Goal: Task Accomplishment & Management: Use online tool/utility

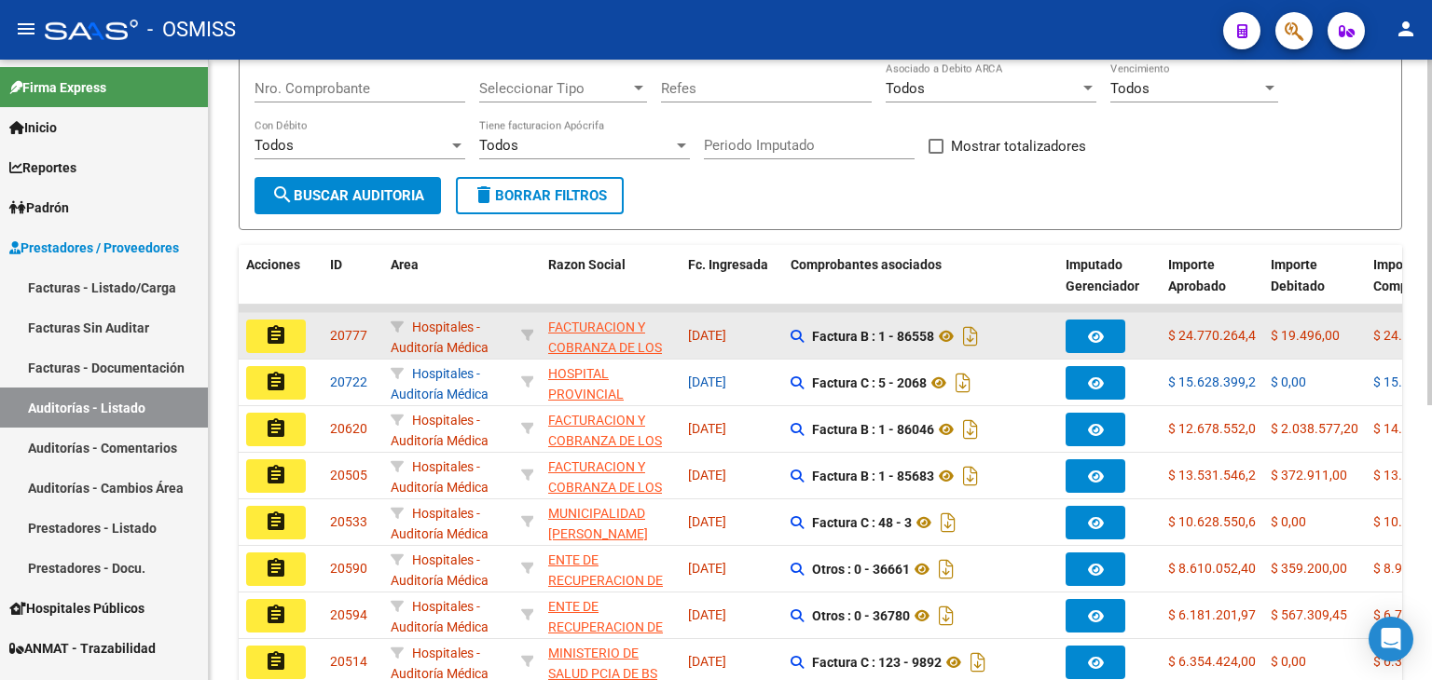
scroll to position [280, 0]
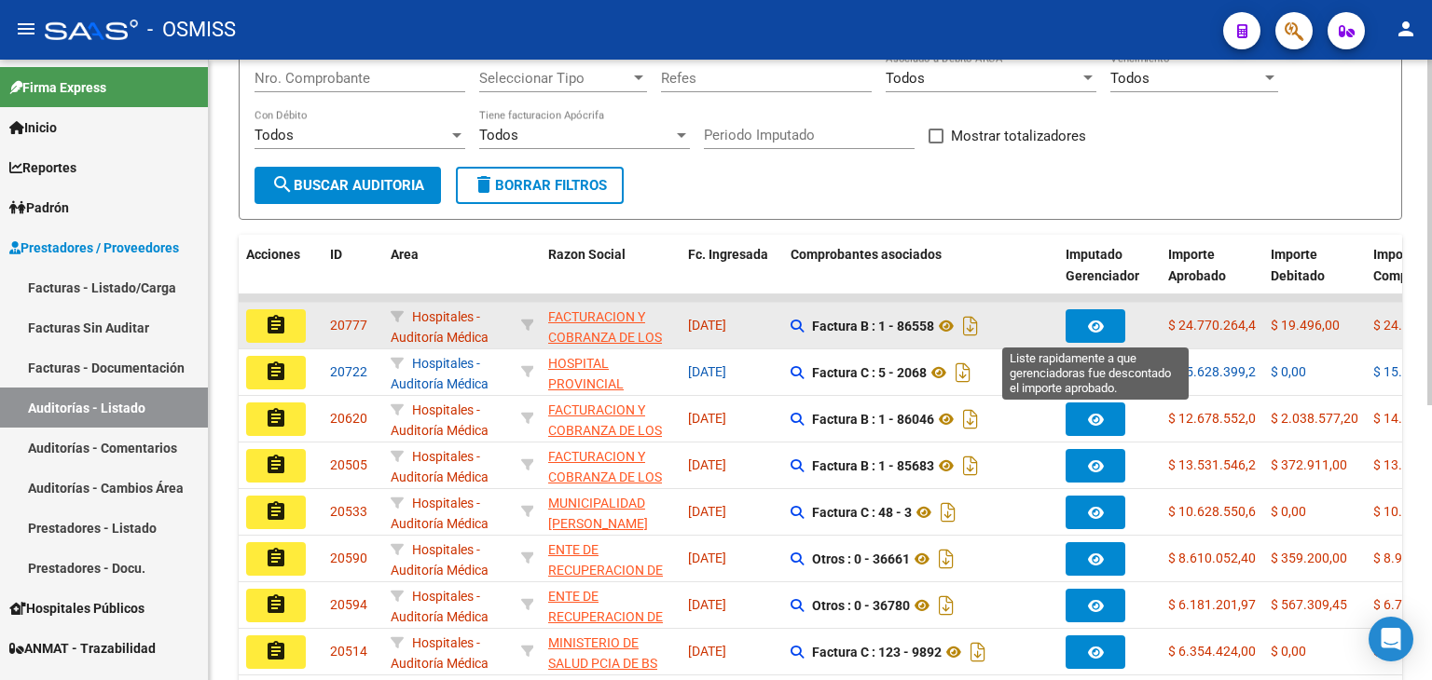
click at [1111, 323] on button "button" at bounding box center [1095, 326] width 60 height 34
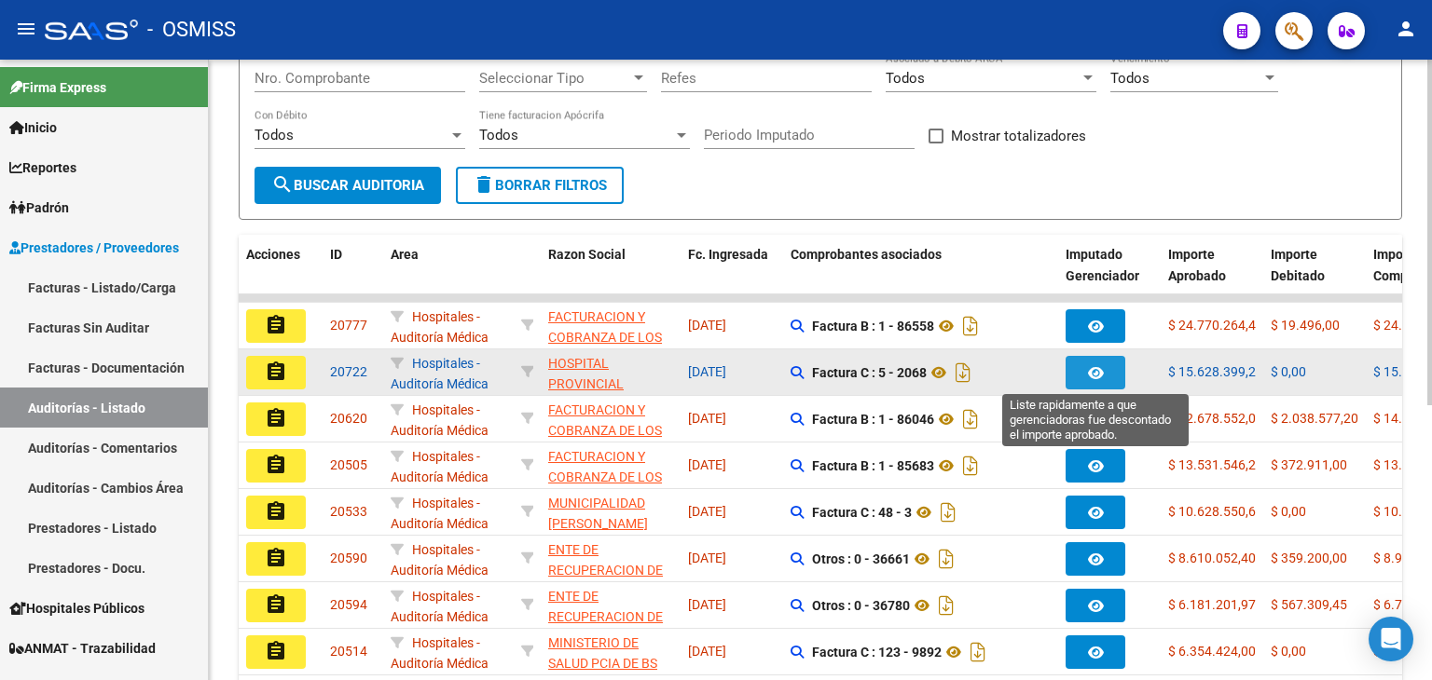
click at [1096, 372] on icon "button" at bounding box center [1096, 373] width 16 height 14
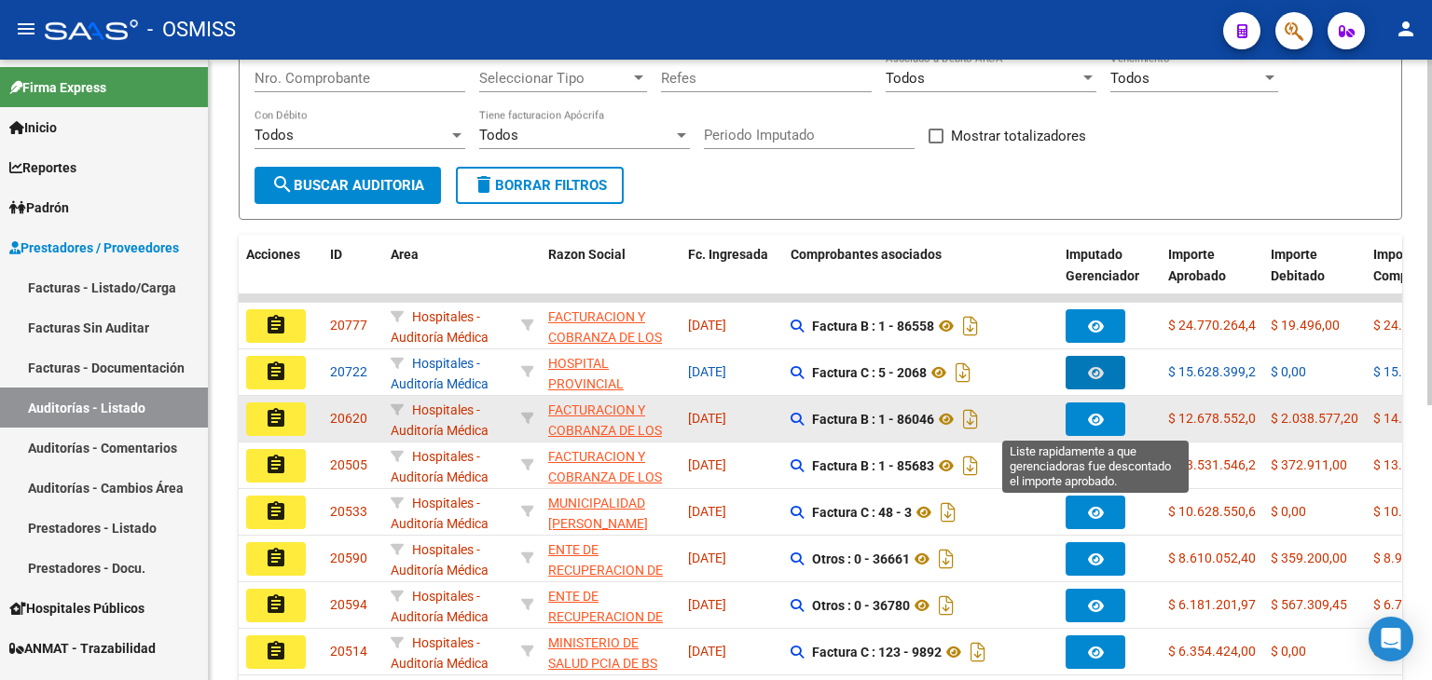
click at [1088, 420] on icon "button" at bounding box center [1096, 420] width 16 height 14
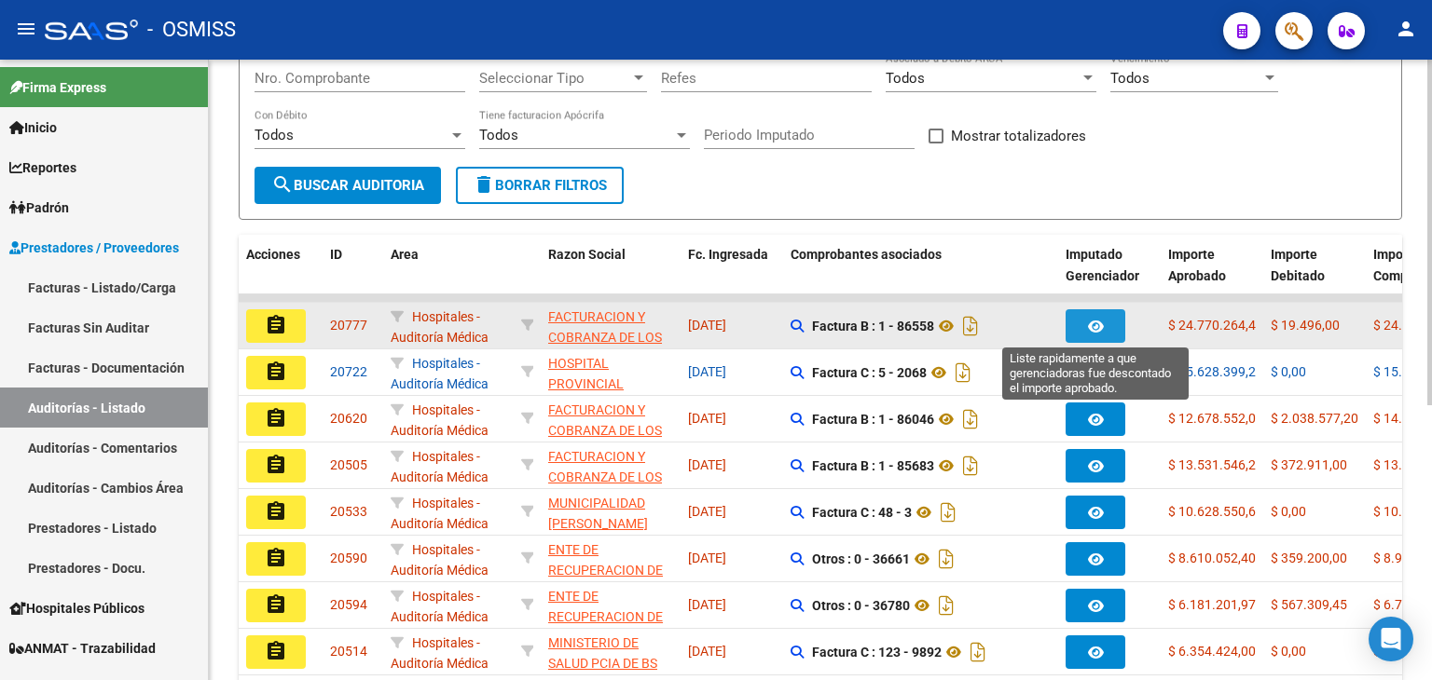
click at [1089, 313] on button "button" at bounding box center [1095, 326] width 60 height 34
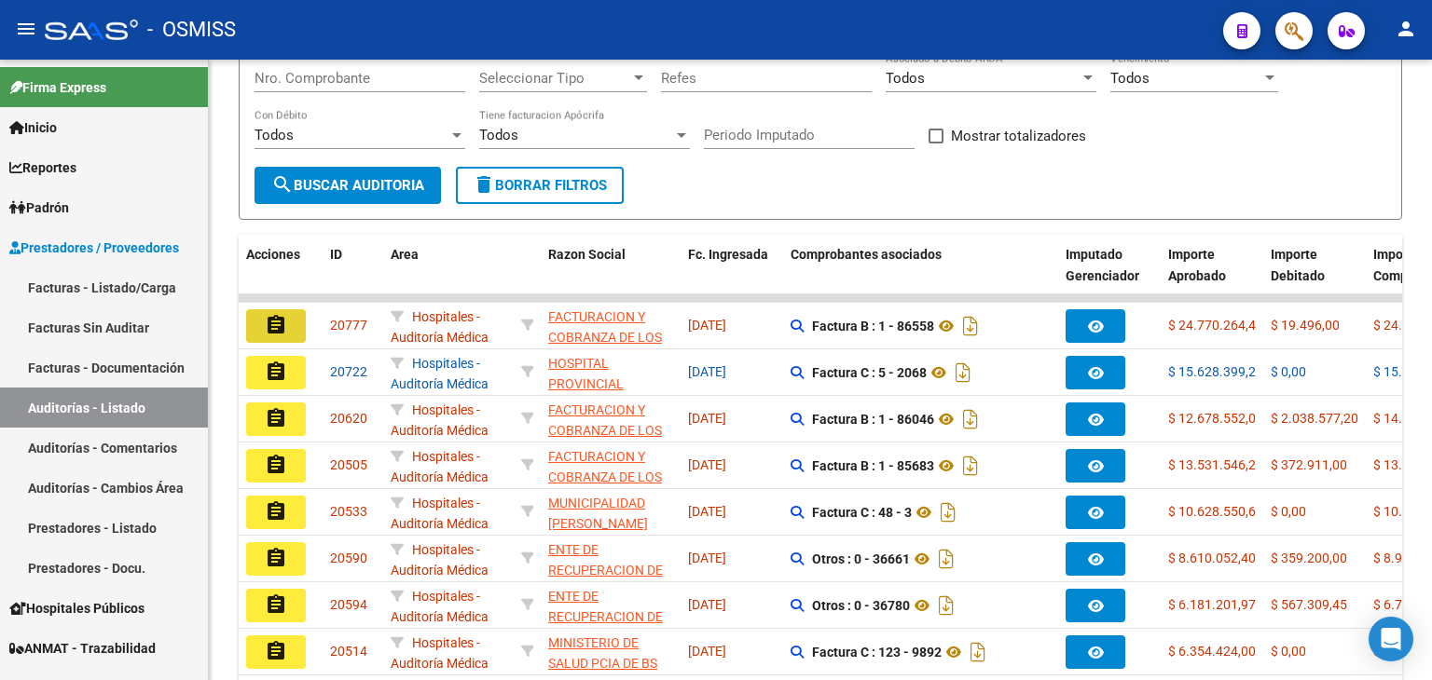
click at [265, 320] on mat-icon "assignment" at bounding box center [276, 325] width 22 height 22
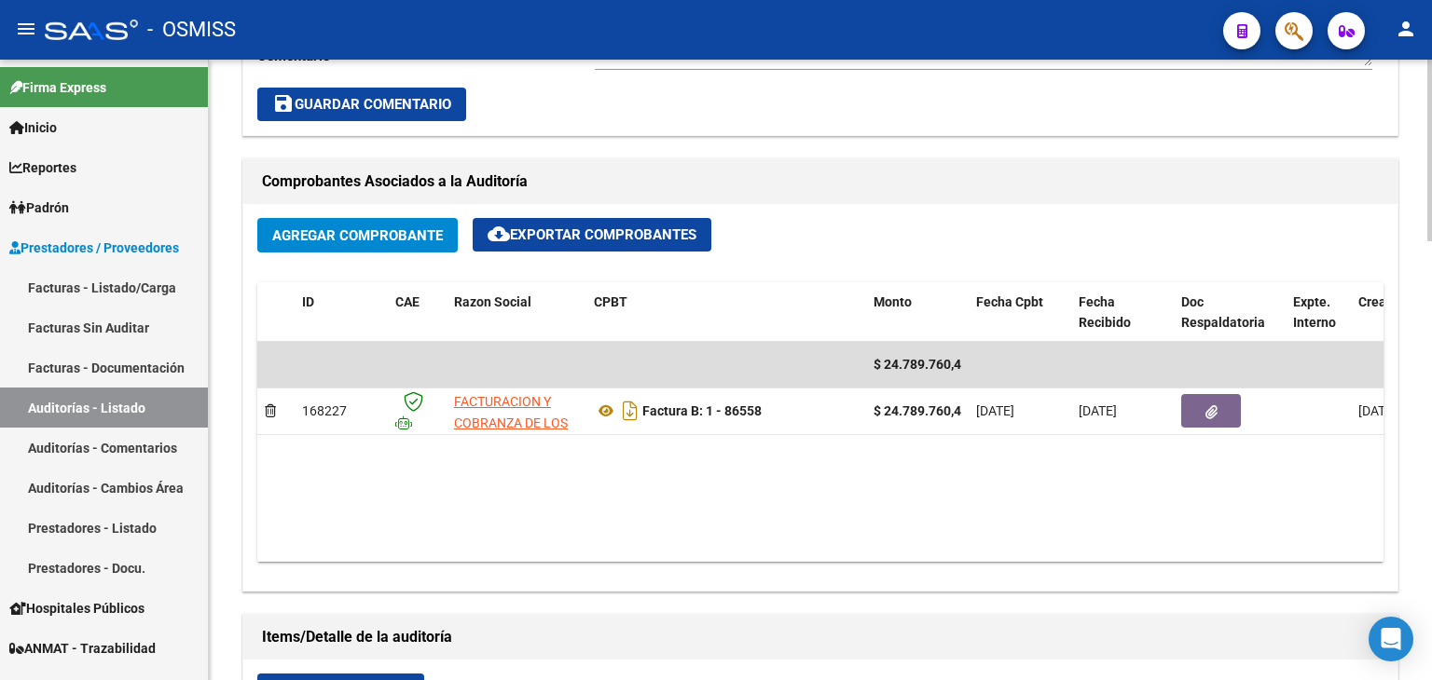
scroll to position [839, 0]
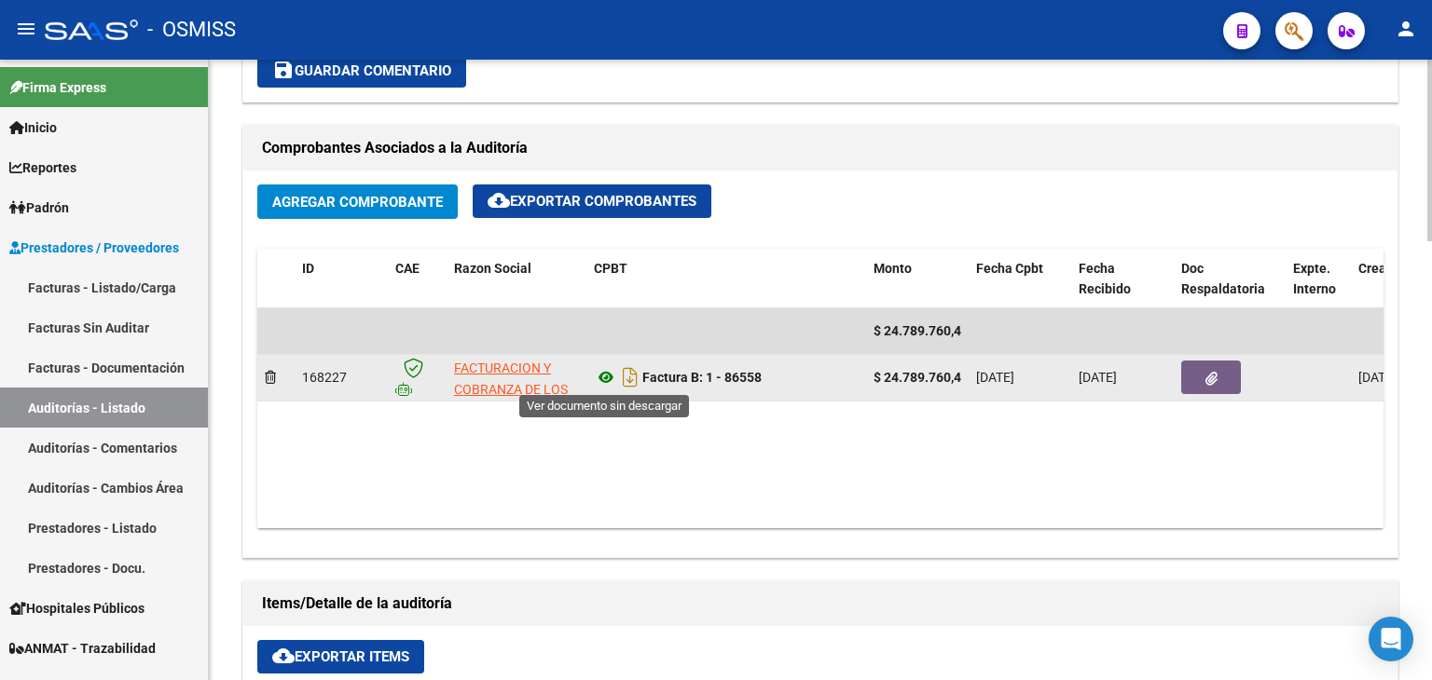
click at [600, 379] on icon at bounding box center [606, 377] width 24 height 22
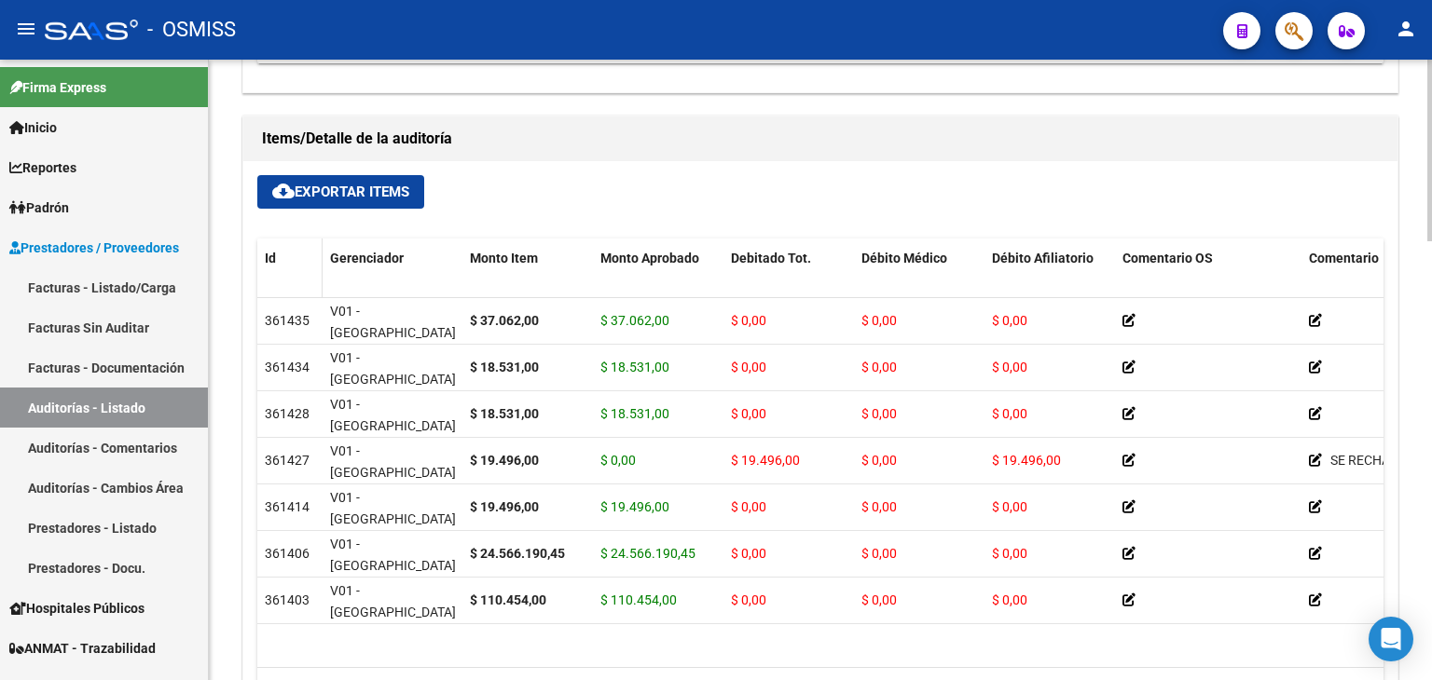
scroll to position [1305, 0]
click at [313, 199] on button "cloud_download Exportar Items" at bounding box center [340, 191] width 167 height 34
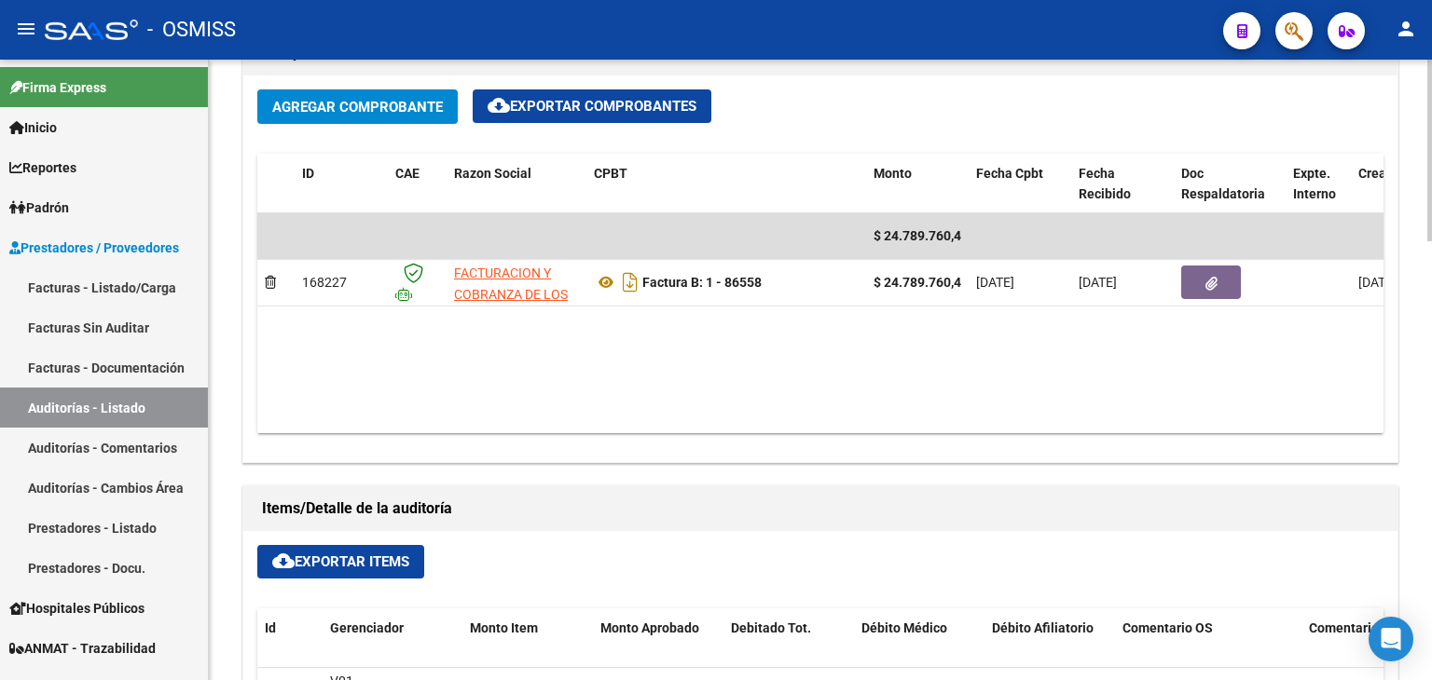
scroll to position [932, 0]
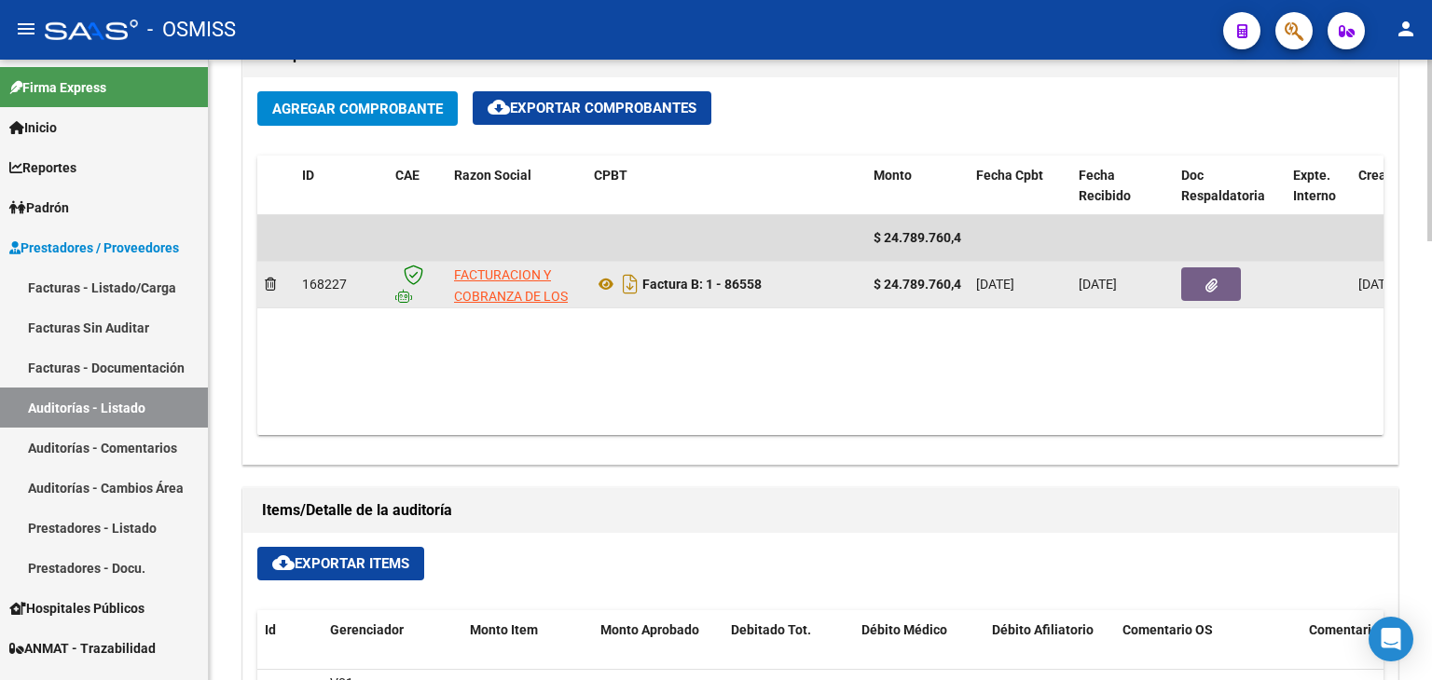
click at [1193, 292] on button "button" at bounding box center [1211, 285] width 60 height 34
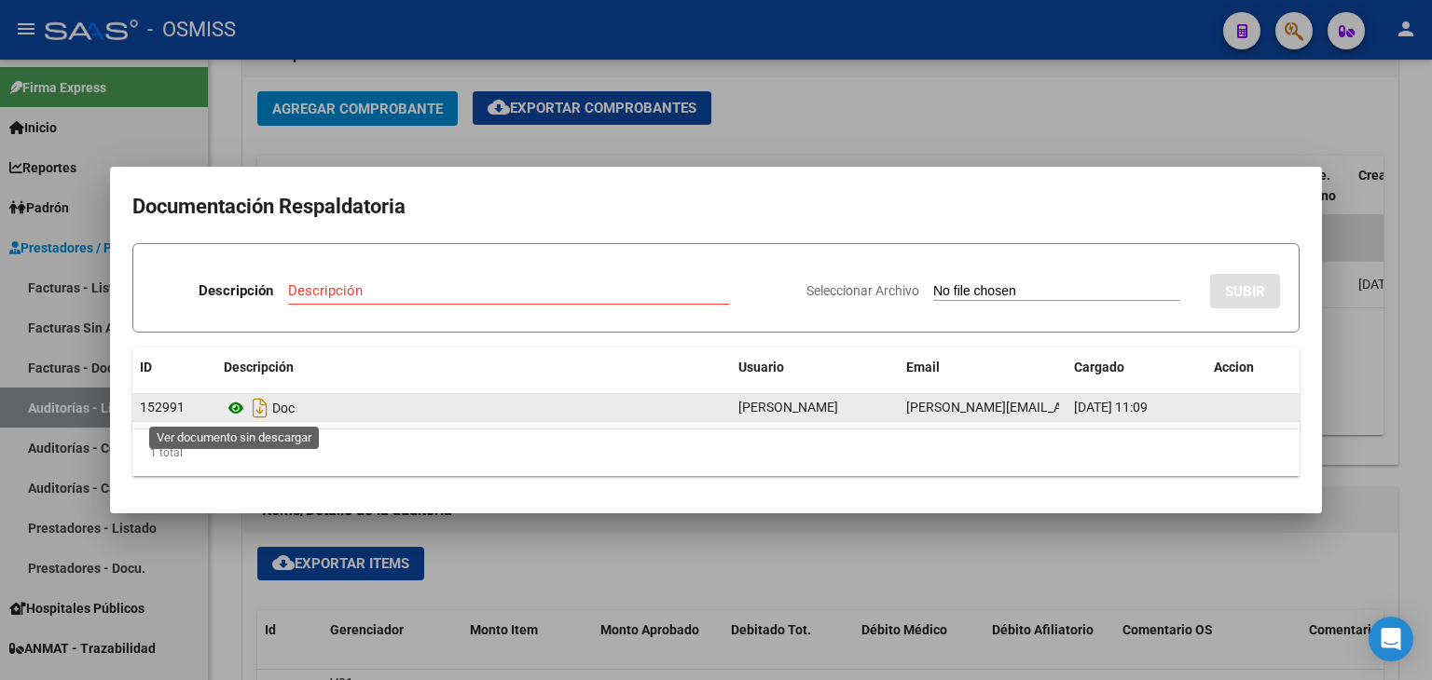
click at [239, 411] on icon at bounding box center [236, 408] width 24 height 22
